Goal: Information Seeking & Learning: Learn about a topic

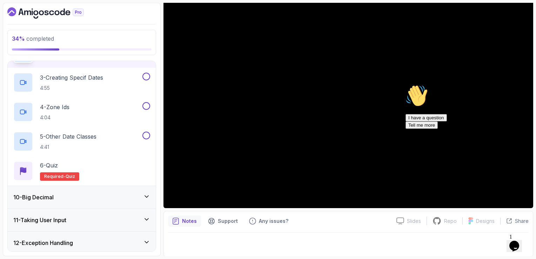
scroll to position [229, 0]
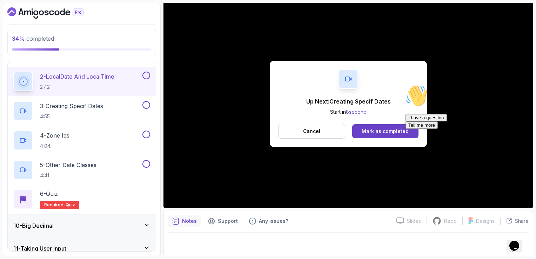
click at [46, 113] on p "4:55" at bounding box center [71, 116] width 63 height 7
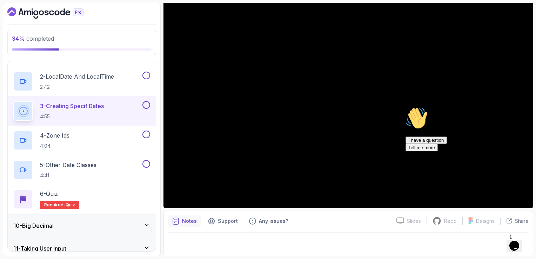
click at [406, 107] on icon "Chat attention grabber" at bounding box center [406, 107] width 0 height 0
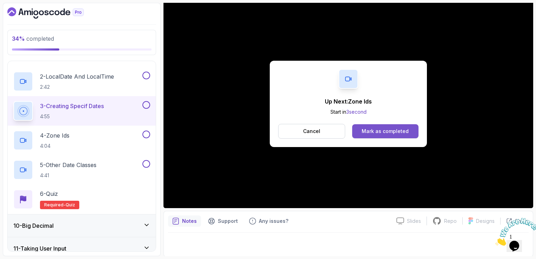
click at [392, 135] on button "Mark as completed" at bounding box center [385, 131] width 66 height 14
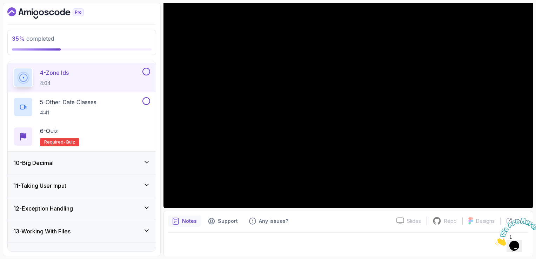
scroll to position [290, 0]
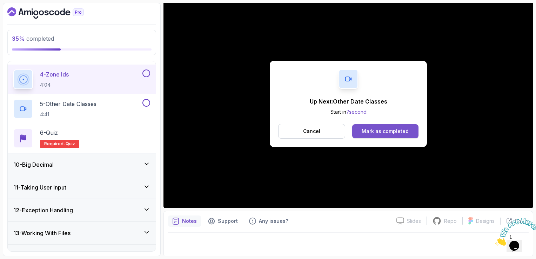
click at [386, 131] on div "Mark as completed" at bounding box center [385, 131] width 47 height 7
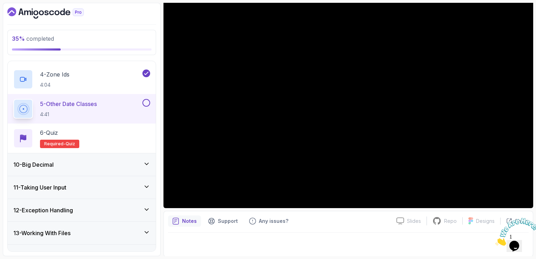
click at [377, 234] on div at bounding box center [348, 243] width 361 height 20
click at [146, 103] on button at bounding box center [146, 103] width 8 height 8
click at [114, 132] on div "6 - Quiz Required- quiz" at bounding box center [81, 138] width 137 height 20
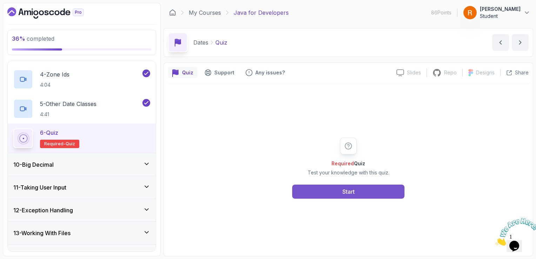
click at [339, 195] on button "Start" at bounding box center [348, 192] width 112 height 14
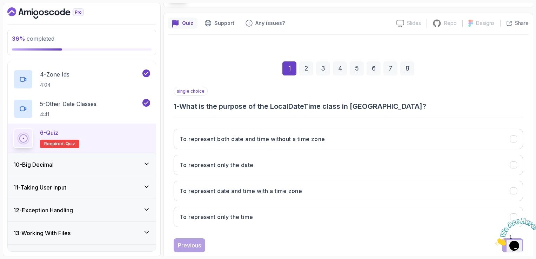
scroll to position [65, 0]
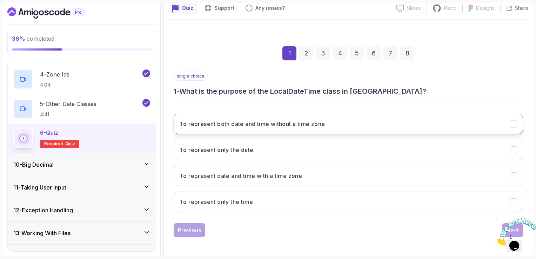
click at [329, 123] on button "To represent both date and time without a time zone" at bounding box center [348, 124] width 349 height 20
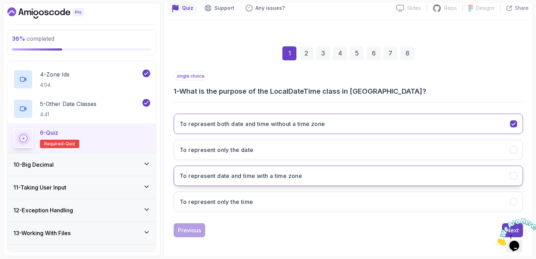
click at [323, 176] on button "To represent date and time with a time zone" at bounding box center [348, 176] width 349 height 20
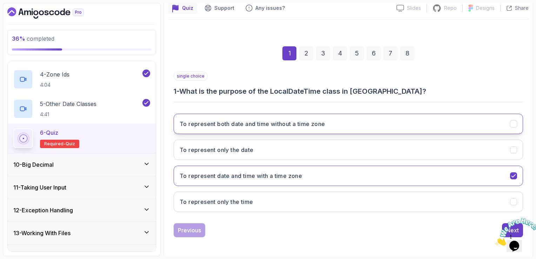
click at [326, 128] on button "To represent both date and time without a time zone" at bounding box center [348, 124] width 349 height 20
click at [495, 241] on icon "Close" at bounding box center [495, 244] width 0 height 6
click at [509, 226] on div "Next" at bounding box center [512, 230] width 13 height 8
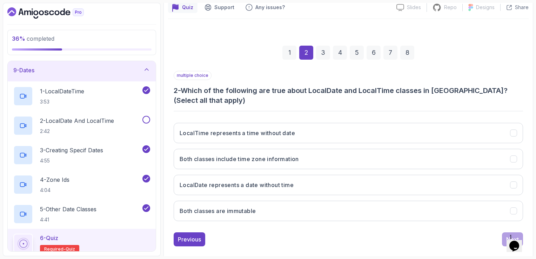
scroll to position [74, 0]
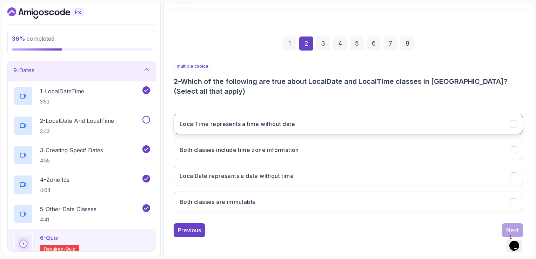
click at [356, 125] on button "LocalTime represents a time without date" at bounding box center [348, 124] width 349 height 20
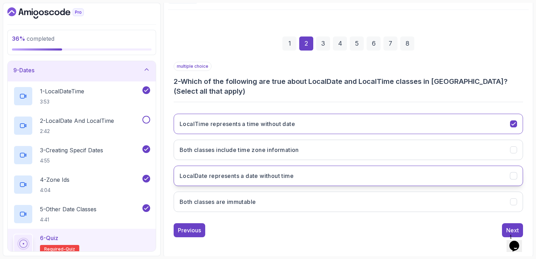
click at [315, 175] on button "LocalDate represents a date without time" at bounding box center [348, 176] width 349 height 20
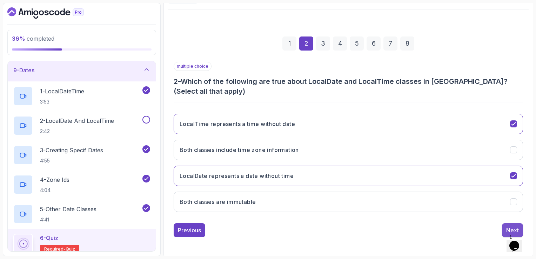
click at [506, 229] on button "Next" at bounding box center [512, 230] width 21 height 14
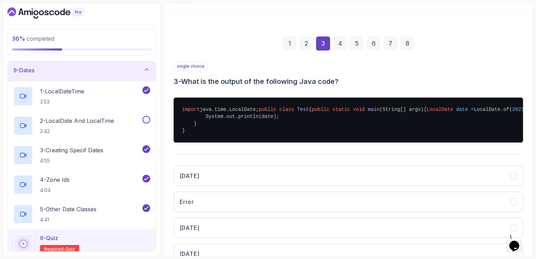
click at [302, 40] on div "2" at bounding box center [306, 43] width 14 height 14
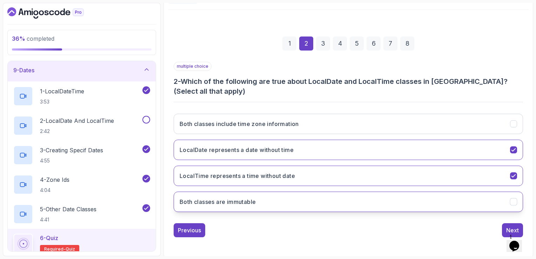
click at [302, 199] on button "Both classes are immutable" at bounding box center [348, 202] width 349 height 20
click at [514, 225] on button "Next" at bounding box center [512, 230] width 21 height 14
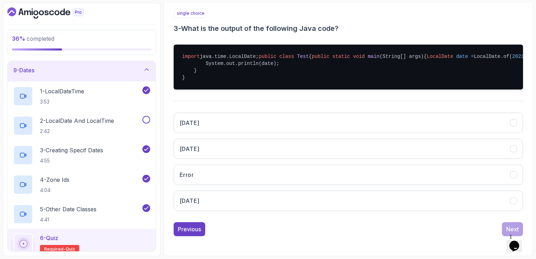
scroll to position [147, 0]
click at [226, 124] on button "[DATE]" at bounding box center [348, 123] width 349 height 20
click at [511, 221] on div "single choice 3 - What is the output of the following Java code? import java.ti…" at bounding box center [348, 122] width 349 height 227
click at [513, 227] on div "Next" at bounding box center [512, 229] width 13 height 8
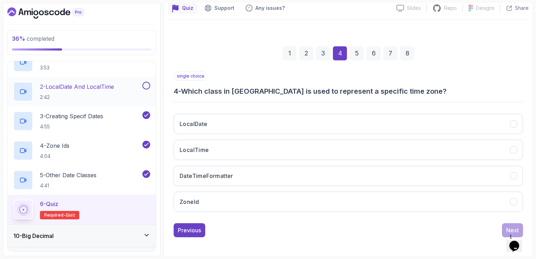
scroll to position [220, 0]
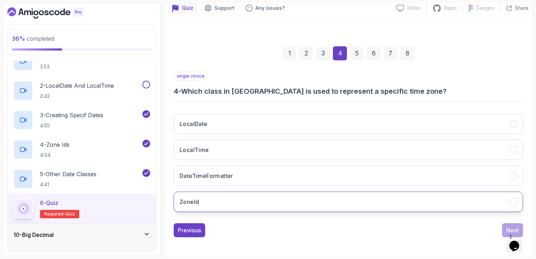
click at [241, 206] on button "ZoneId" at bounding box center [348, 202] width 349 height 20
click at [512, 228] on div "Next" at bounding box center [512, 230] width 13 height 8
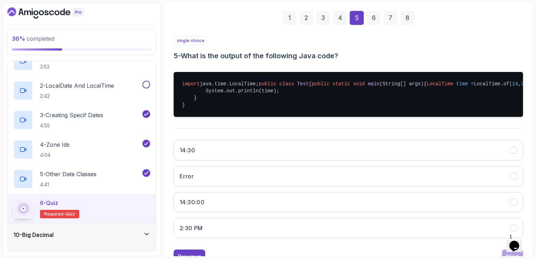
scroll to position [135, 0]
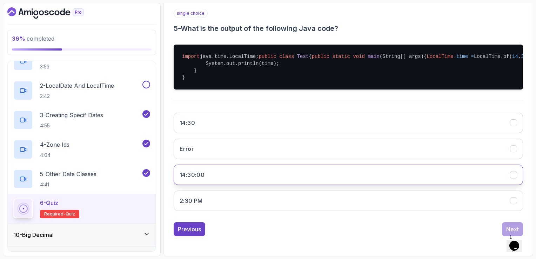
click at [226, 185] on button "14:30:00" at bounding box center [348, 175] width 349 height 20
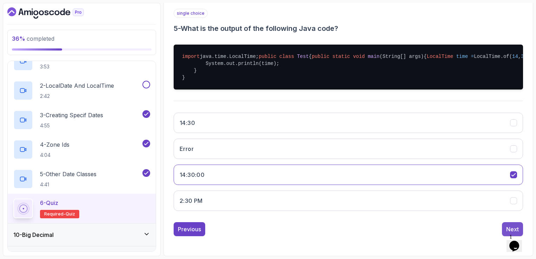
click at [505, 236] on button "Next" at bounding box center [512, 229] width 21 height 14
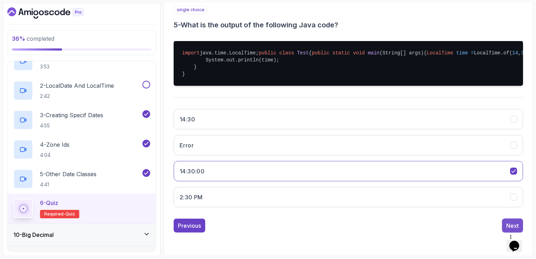
scroll to position [65, 0]
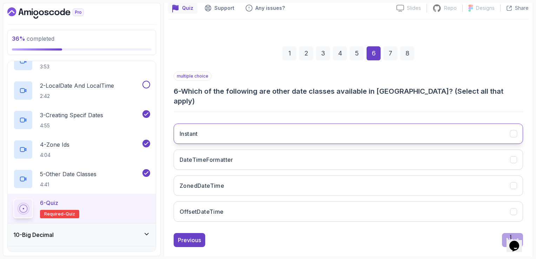
click at [266, 123] on button "Instant" at bounding box center [348, 133] width 349 height 20
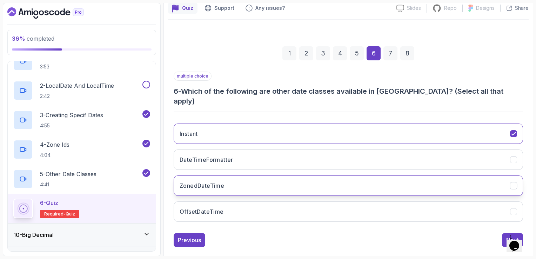
click at [297, 175] on button "ZonedDateTime" at bounding box center [348, 185] width 349 height 20
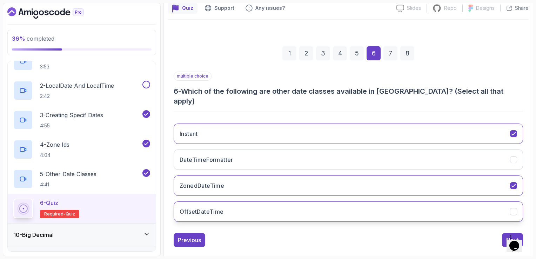
click at [301, 201] on button "OffsetDateTime" at bounding box center [348, 211] width 349 height 20
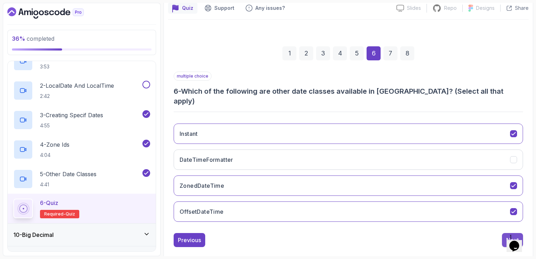
click at [513, 233] on button "Next" at bounding box center [512, 240] width 21 height 14
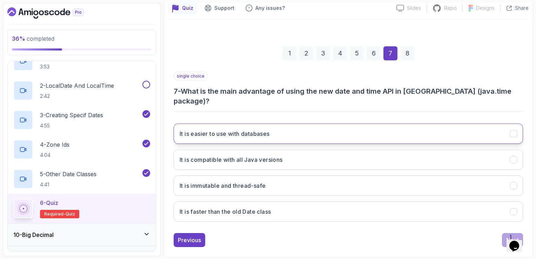
click at [363, 123] on button "It is easier to use with databases" at bounding box center [348, 133] width 349 height 20
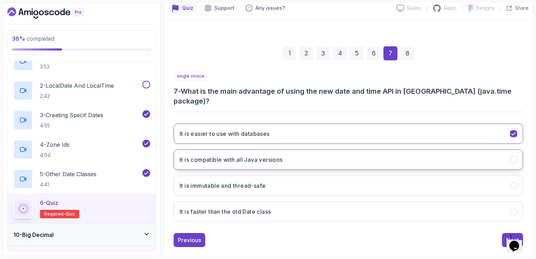
click at [378, 156] on button "It is compatible with all Java versions" at bounding box center [348, 159] width 349 height 20
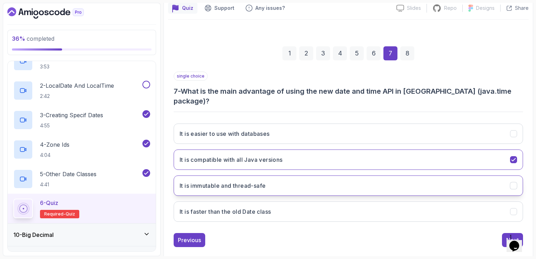
click at [377, 175] on button "It is immutable and thread-safe" at bounding box center [348, 185] width 349 height 20
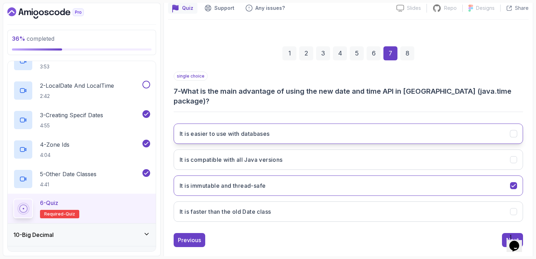
click at [400, 127] on button "It is easier to use with databases" at bounding box center [348, 133] width 349 height 20
click at [508, 236] on div "Next" at bounding box center [512, 240] width 13 height 8
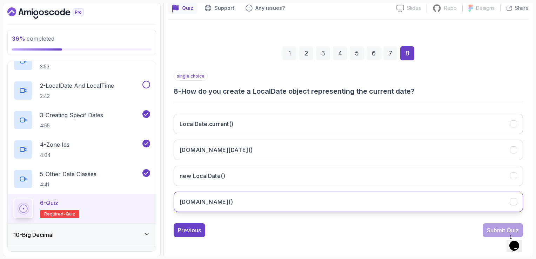
click at [337, 194] on button "[DOMAIN_NAME]()" at bounding box center [348, 202] width 349 height 20
click at [514, 226] on div "Submit Quiz" at bounding box center [503, 230] width 32 height 8
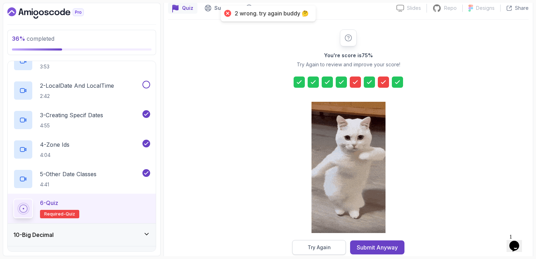
click at [326, 245] on div "Try Again" at bounding box center [319, 247] width 23 height 7
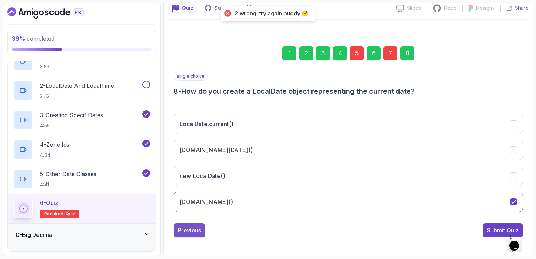
click at [201, 227] on div "Previous" at bounding box center [189, 230] width 23 height 8
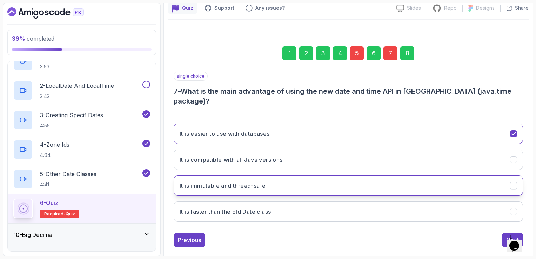
click at [277, 175] on button "It is immutable and thread-safe" at bounding box center [348, 185] width 349 height 20
click at [187, 236] on div "Previous" at bounding box center [189, 240] width 23 height 8
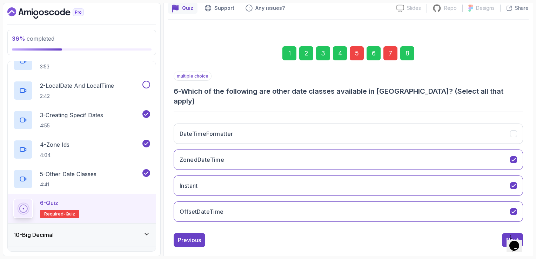
click at [187, 236] on div "Previous" at bounding box center [189, 240] width 23 height 8
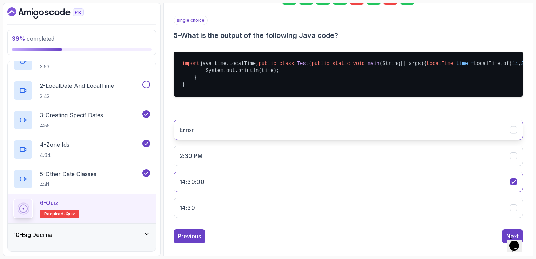
scroll to position [147, 0]
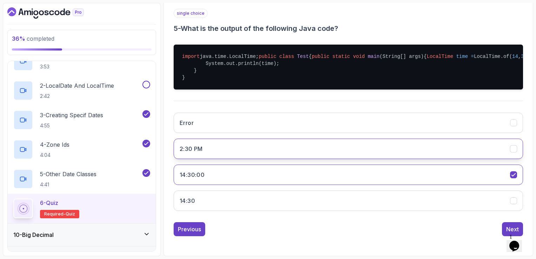
click at [296, 154] on button "2:30 PM" at bounding box center [348, 149] width 349 height 20
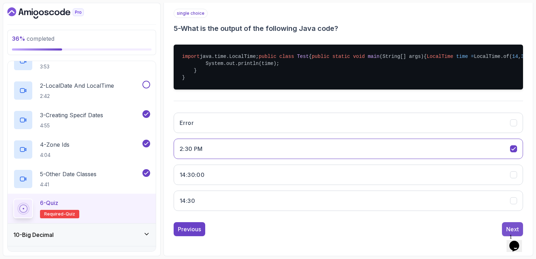
click at [515, 228] on div "Next" at bounding box center [512, 229] width 13 height 8
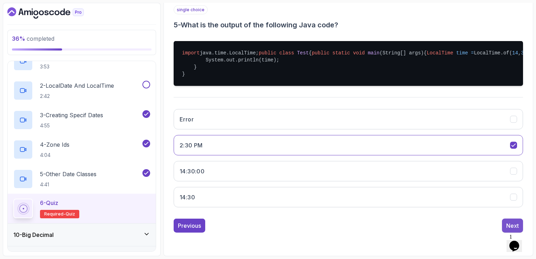
scroll to position [65, 0]
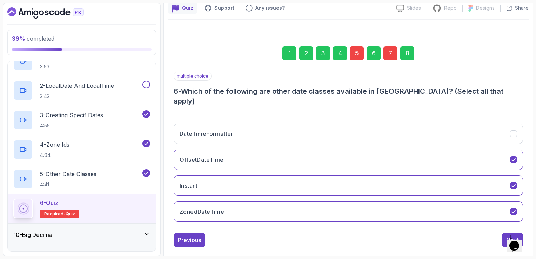
click at [515, 236] on div "Next" at bounding box center [512, 240] width 13 height 8
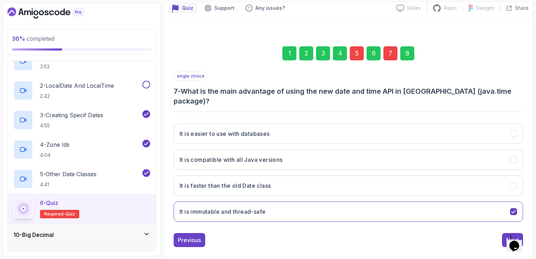
click at [515, 236] on div "Next" at bounding box center [512, 240] width 13 height 8
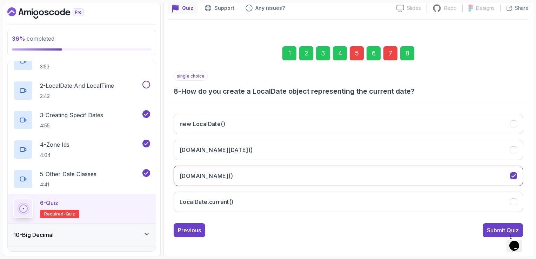
click at [515, 228] on div "Submit Quiz" at bounding box center [503, 230] width 32 height 8
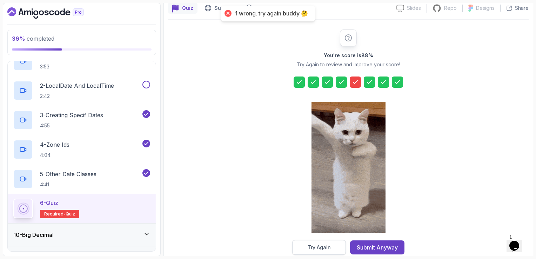
click at [328, 249] on div "Try Again" at bounding box center [319, 247] width 23 height 7
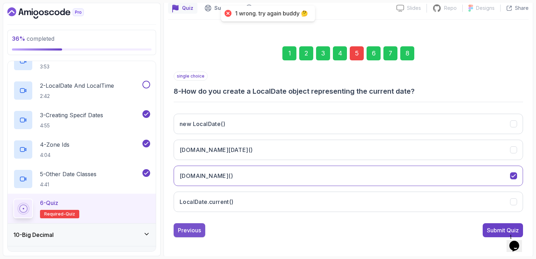
click at [195, 228] on div "Previous" at bounding box center [189, 230] width 23 height 8
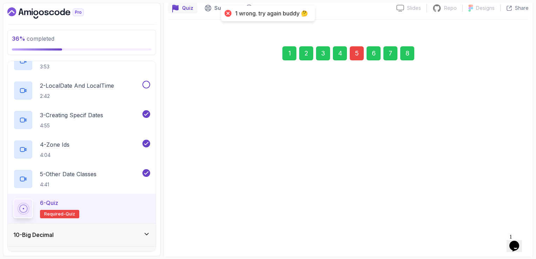
click at [195, 236] on div "Previous" at bounding box center [189, 240] width 23 height 8
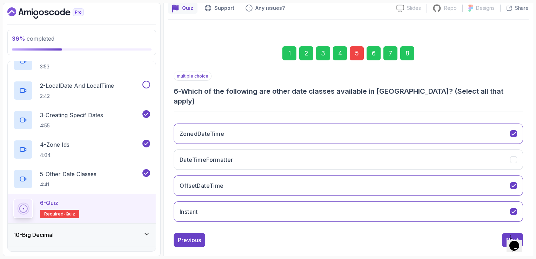
click at [195, 236] on div "Previous" at bounding box center [189, 240] width 23 height 8
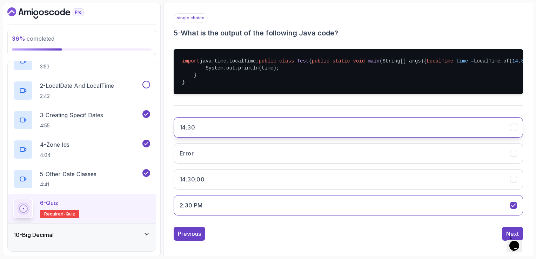
scroll to position [147, 0]
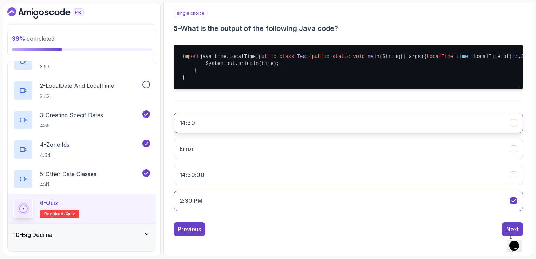
click at [247, 127] on button "14:30" at bounding box center [348, 123] width 349 height 20
click at [519, 227] on button "Next" at bounding box center [512, 229] width 21 height 14
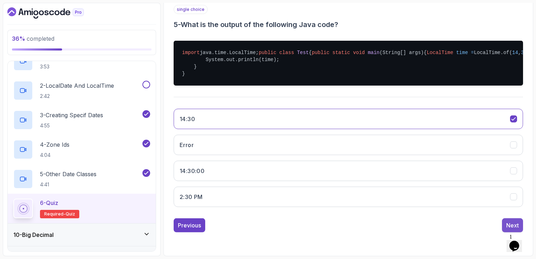
scroll to position [65, 0]
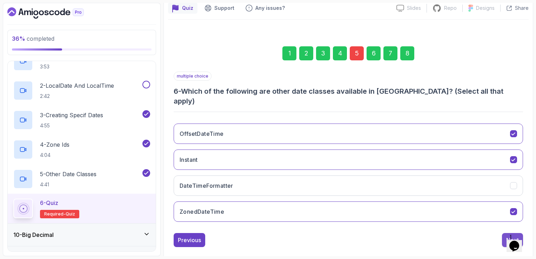
click at [517, 236] on div "Next" at bounding box center [512, 240] width 13 height 8
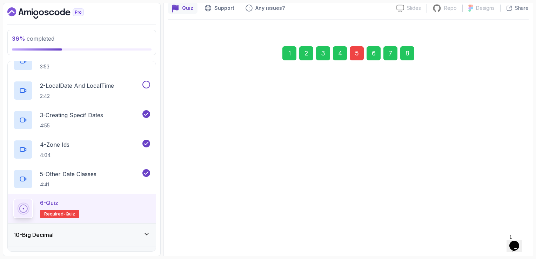
click at [517, 236] on div "Next" at bounding box center [512, 240] width 13 height 8
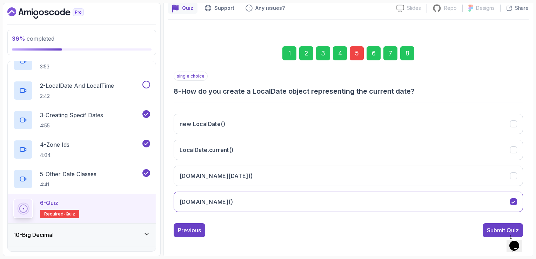
click at [517, 229] on div "Submit Quiz" at bounding box center [503, 230] width 32 height 8
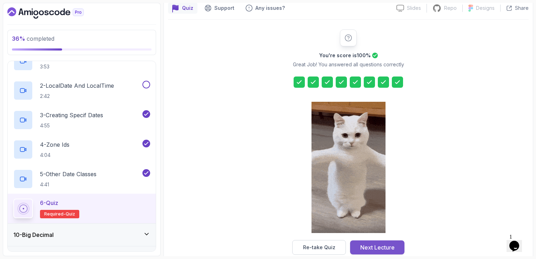
click at [363, 246] on div "Next Lecture" at bounding box center [377, 247] width 34 height 8
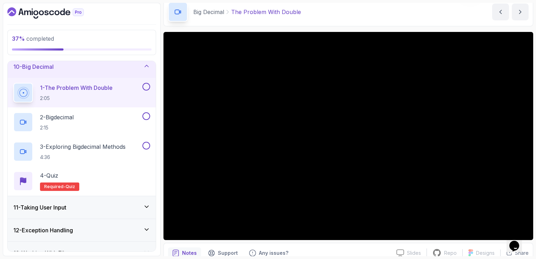
scroll to position [62, 0]
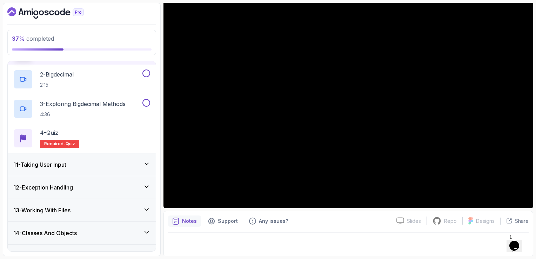
click at [110, 164] on div "11 - Taking User Input" at bounding box center [81, 164] width 137 height 8
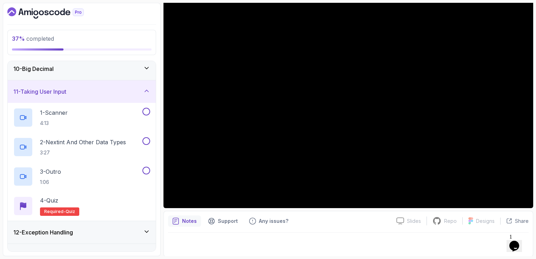
scroll to position [206, 0]
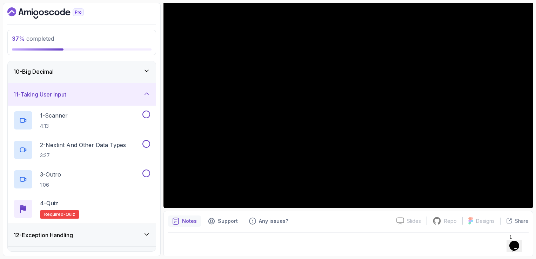
click at [103, 91] on div "11 - Taking User Input" at bounding box center [81, 94] width 137 height 8
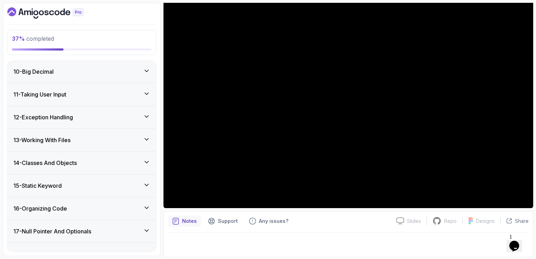
click at [82, 120] on div "12 - Exception Handling" at bounding box center [81, 117] width 137 height 8
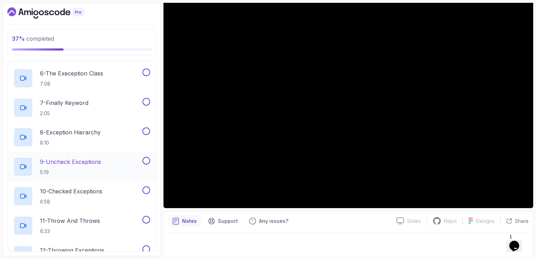
scroll to position [416, 0]
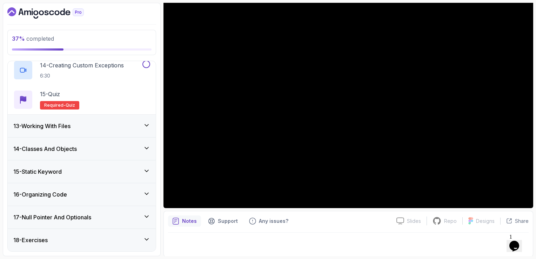
click at [107, 122] on div "13 - Working With Files" at bounding box center [81, 126] width 137 height 8
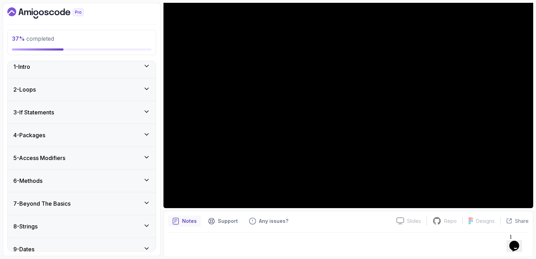
scroll to position [0, 0]
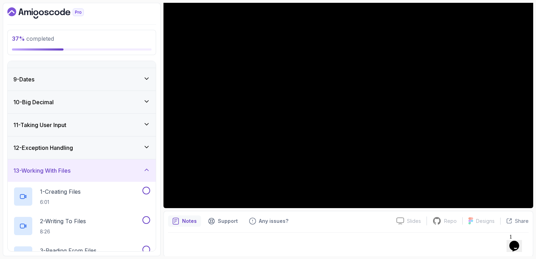
click at [90, 167] on div "13 - Working With Files" at bounding box center [81, 170] width 137 height 8
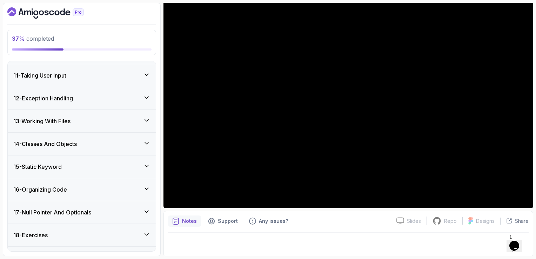
scroll to position [241, 0]
